Goal: Find contact information: Find contact information

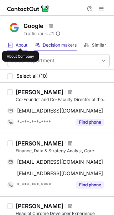
click at [20, 42] on span "About" at bounding box center [22, 45] width 12 height 6
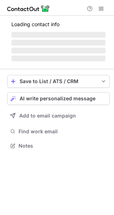
scroll to position [161, 114]
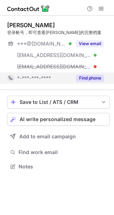
click at [90, 77] on button "Find phone" at bounding box center [90, 77] width 28 height 7
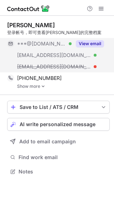
click at [94, 41] on button "View email" at bounding box center [90, 43] width 28 height 7
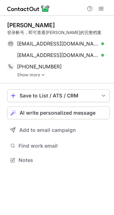
scroll to position [155, 114]
click at [37, 73] on link "Show more" at bounding box center [63, 74] width 93 height 5
